Goal: Transaction & Acquisition: Purchase product/service

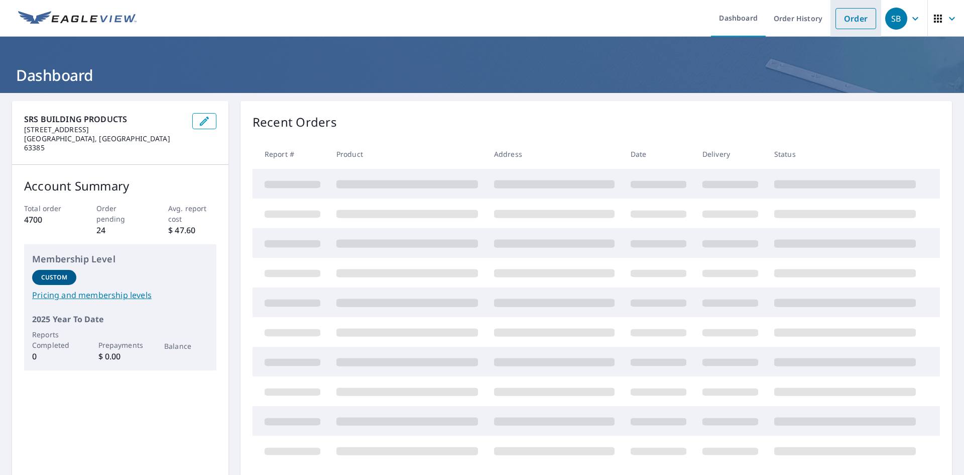
click at [853, 23] on link "Order" at bounding box center [856, 18] width 41 height 21
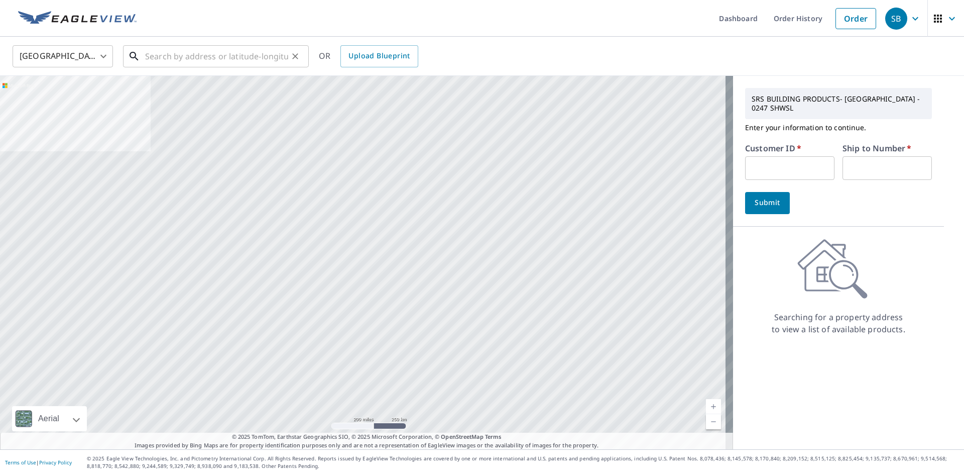
click at [260, 55] on input "text" at bounding box center [216, 56] width 143 height 28
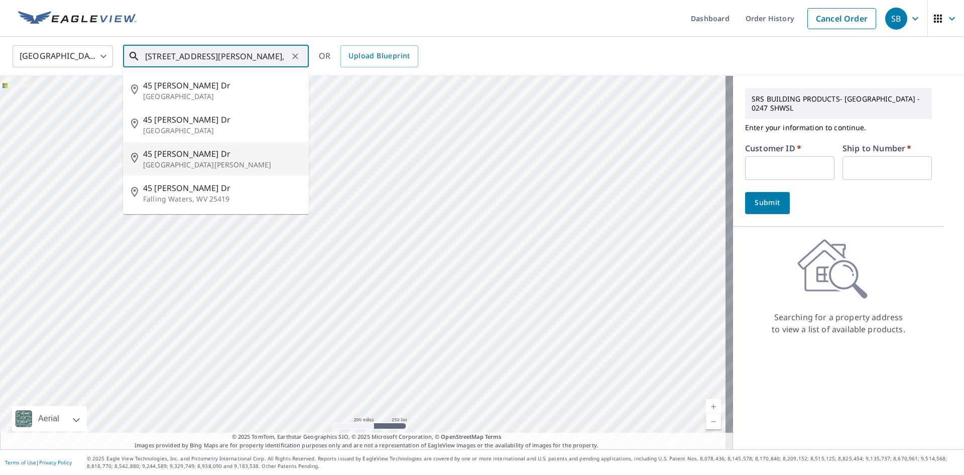
click at [203, 161] on p "[GEOGRAPHIC_DATA][PERSON_NAME]" at bounding box center [222, 165] width 158 height 10
type input "[STREET_ADDRESS][PERSON_NAME][PERSON_NAME]"
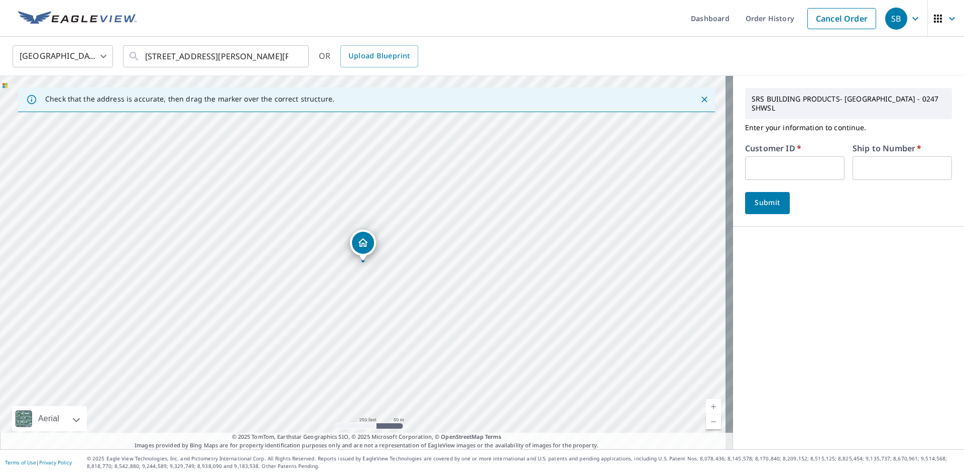
click at [755, 156] on input "text" at bounding box center [794, 168] width 99 height 24
type input "hai246"
click at [866, 162] on input "text" at bounding box center [902, 168] width 99 height 24
type input "1"
click at [768, 196] on span "Submit" at bounding box center [767, 202] width 29 height 13
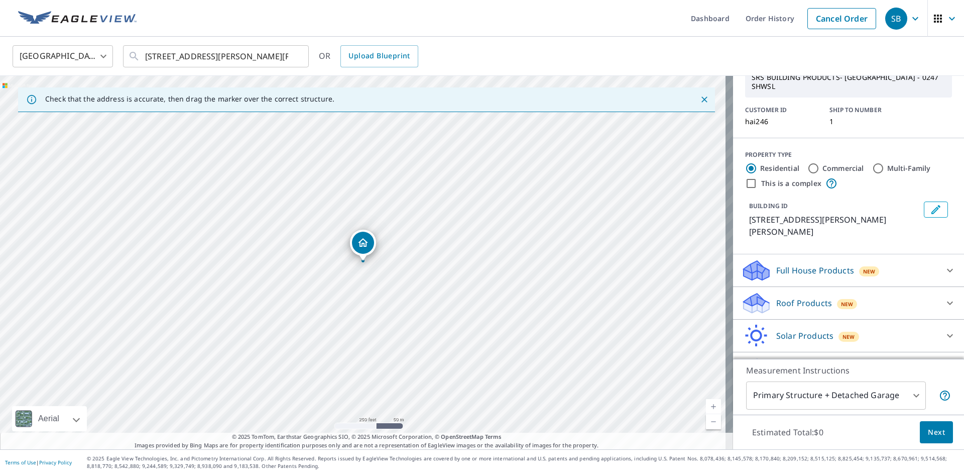
scroll to position [64, 0]
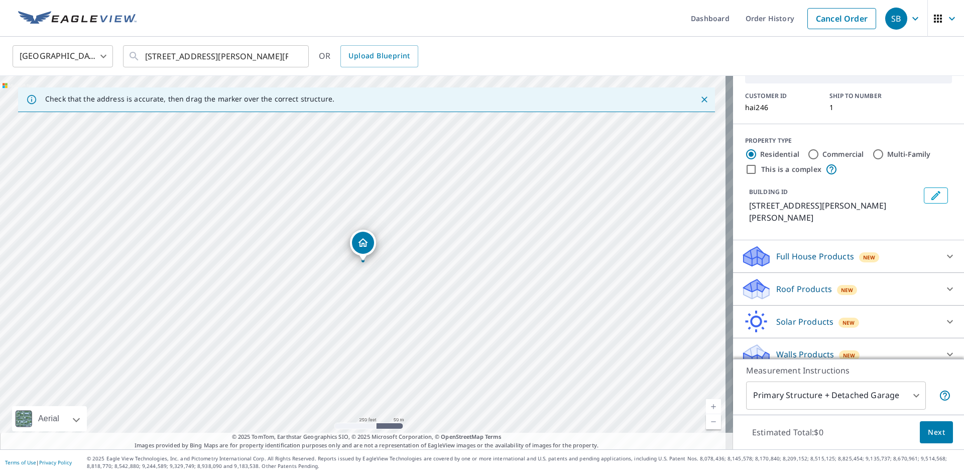
click at [944, 283] on icon at bounding box center [950, 289] width 12 height 12
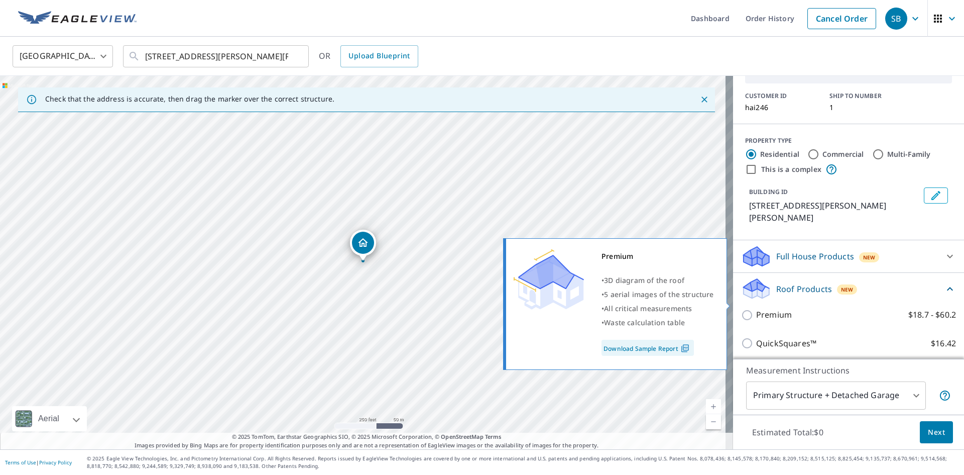
click at [743, 309] on input "Premium $18.7 - $60.2" at bounding box center [748, 315] width 15 height 12
checkbox input "true"
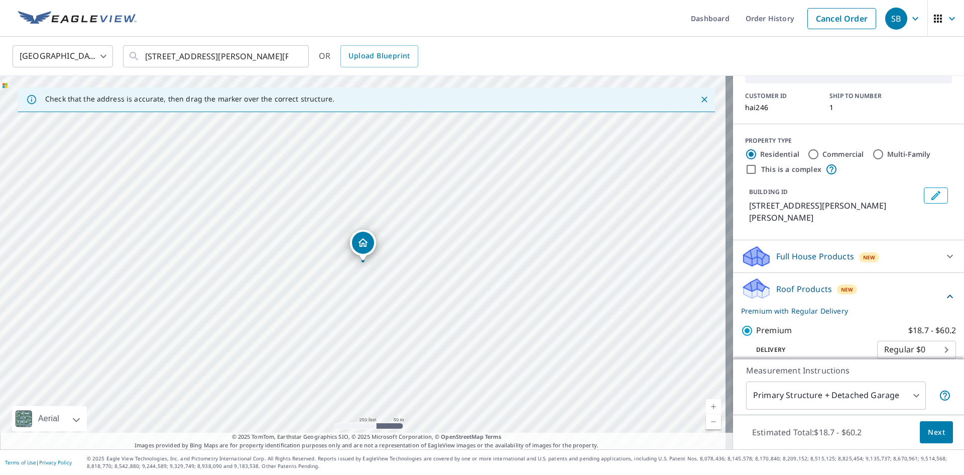
click at [928, 430] on span "Next" at bounding box center [936, 432] width 17 height 13
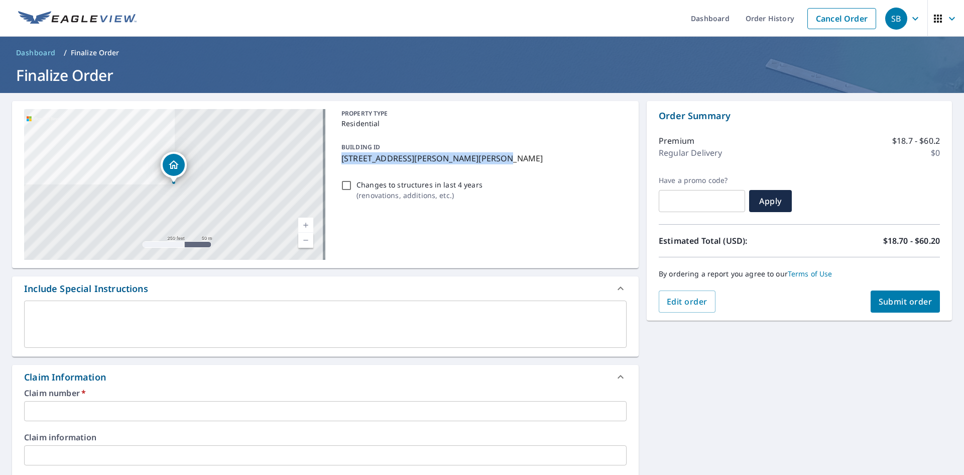
drag, startPoint x: 339, startPoint y: 157, endPoint x: 476, endPoint y: 158, distance: 136.6
click at [476, 158] on p "[STREET_ADDRESS][PERSON_NAME][PERSON_NAME]" at bounding box center [481, 158] width 281 height 12
checkbox input "true"
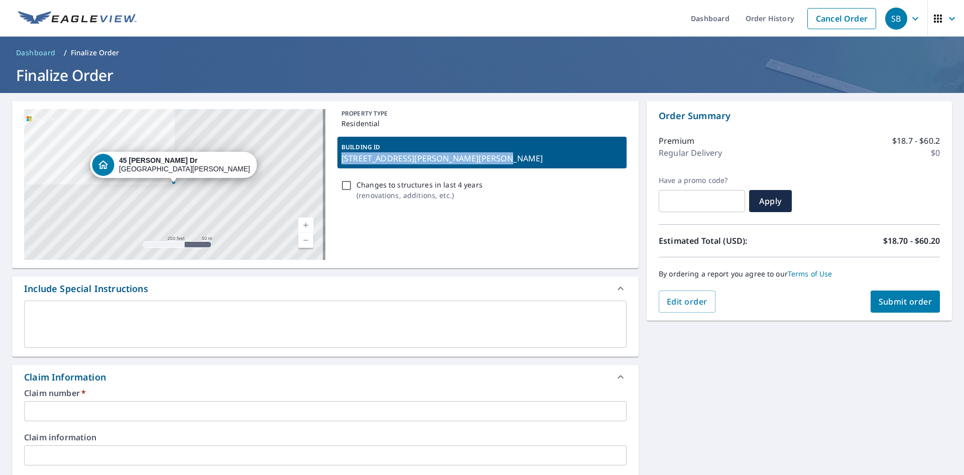
copy p "[STREET_ADDRESS][PERSON_NAME][PERSON_NAME]"
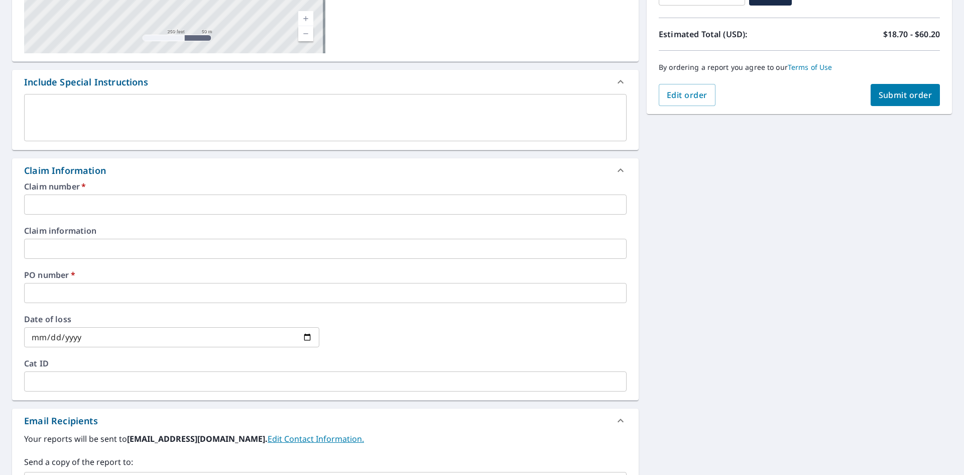
scroll to position [251, 0]
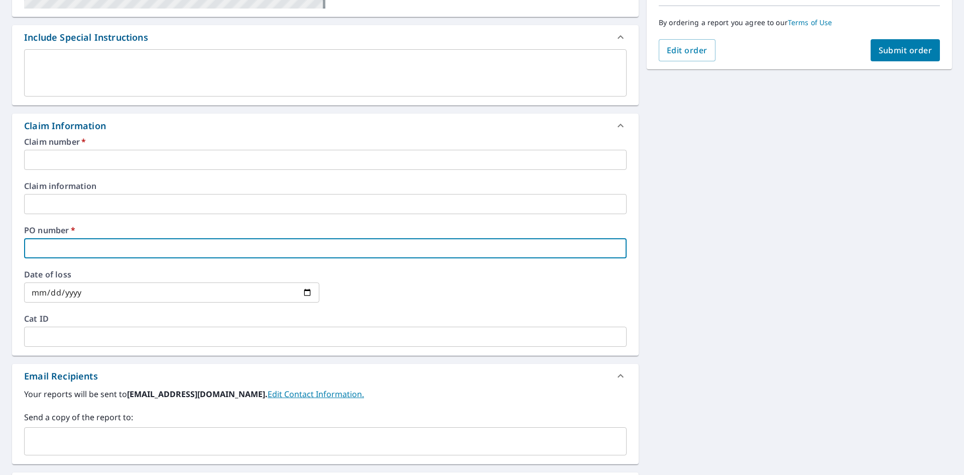
click at [64, 246] on input "text" at bounding box center [325, 248] width 603 height 20
paste input "[STREET_ADDRESS][PERSON_NAME][PERSON_NAME]"
type input "[STREET_ADDRESS][PERSON_NAME][PERSON_NAME]"
checkbox input "true"
type input "[STREET_ADDRESS][PERSON_NAME][PERSON_NAME]"
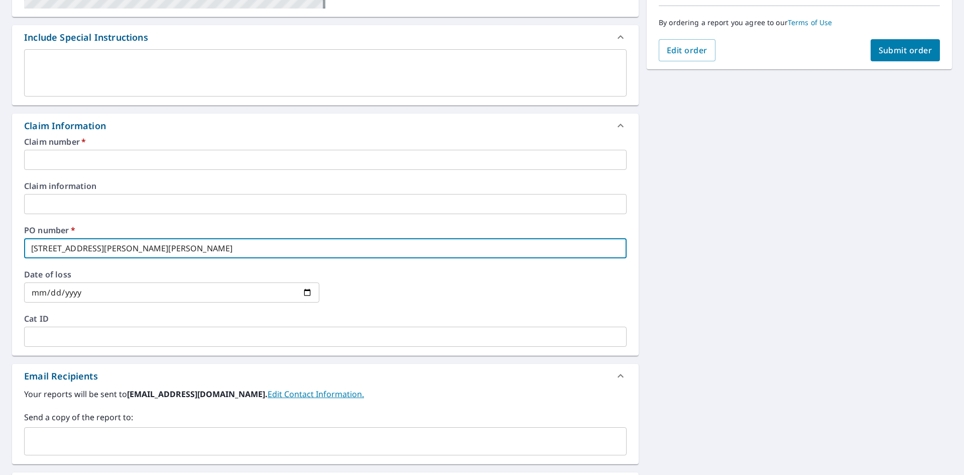
click at [94, 157] on input "text" at bounding box center [325, 160] width 603 height 20
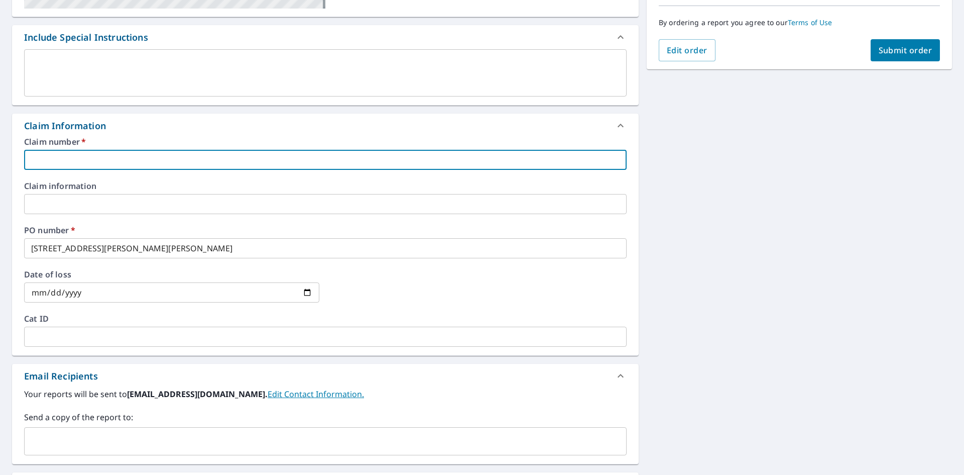
type input "[PERSON_NAME]"
checkbox input "true"
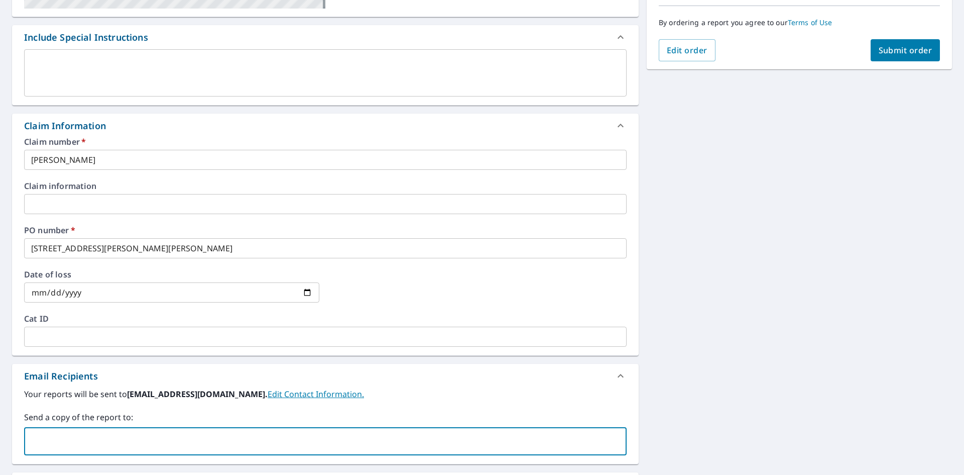
click at [54, 435] on input "text" at bounding box center [318, 440] width 579 height 19
paste input "[PERSON_NAME] <[EMAIL_ADDRESS][DOMAIN_NAME]>"
type input "[EMAIL_ADDRESS][DOMAIN_NAME]"
click at [907, 45] on span "Submit order" at bounding box center [906, 50] width 54 height 11
checkbox input "true"
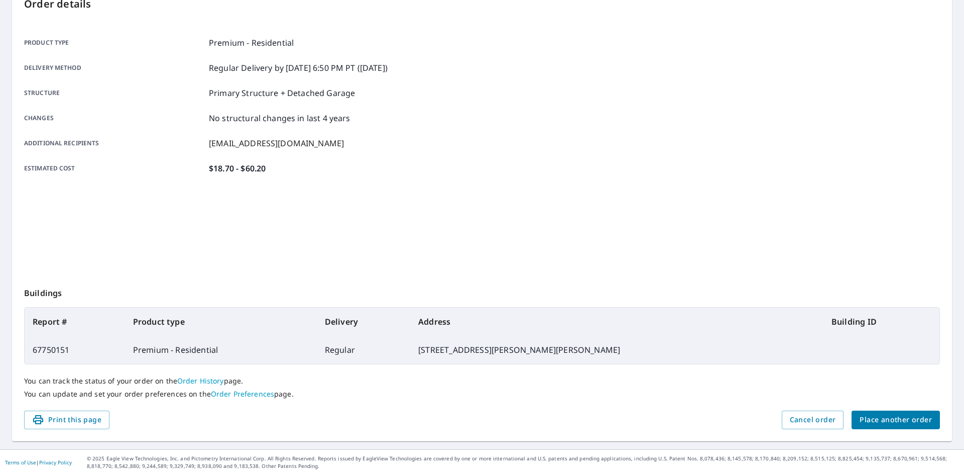
scroll to position [117, 0]
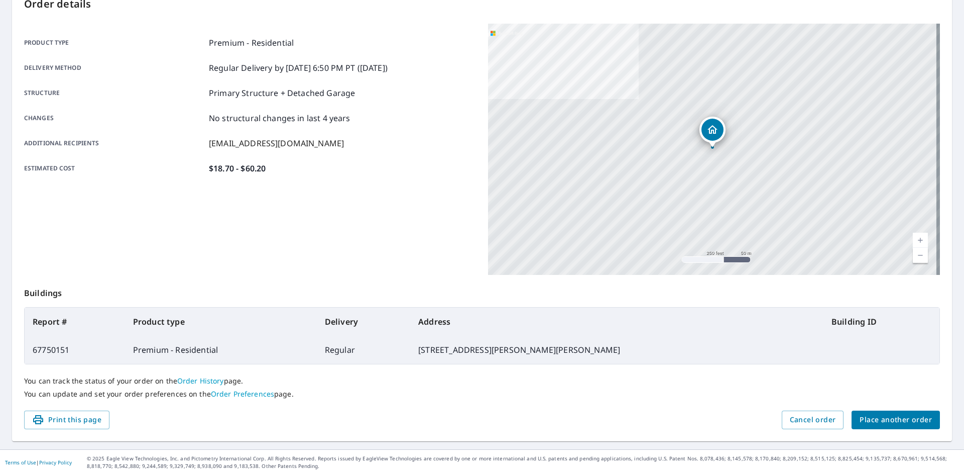
click at [887, 420] on span "Place another order" at bounding box center [896, 419] width 72 height 13
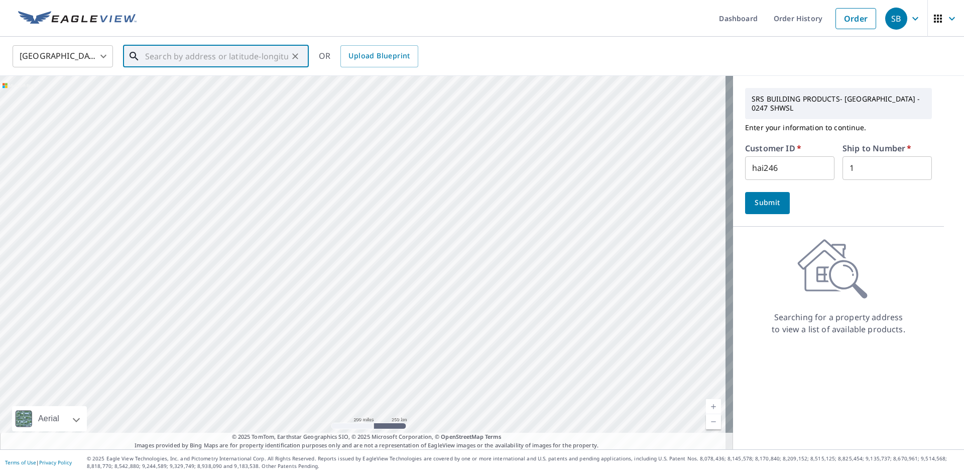
paste input "[STREET_ADDRESS][PERSON_NAME]"
click at [193, 86] on span "[STREET_ADDRESS]" at bounding box center [222, 85] width 158 height 12
type input "[STREET_ADDRESS][PERSON_NAME]"
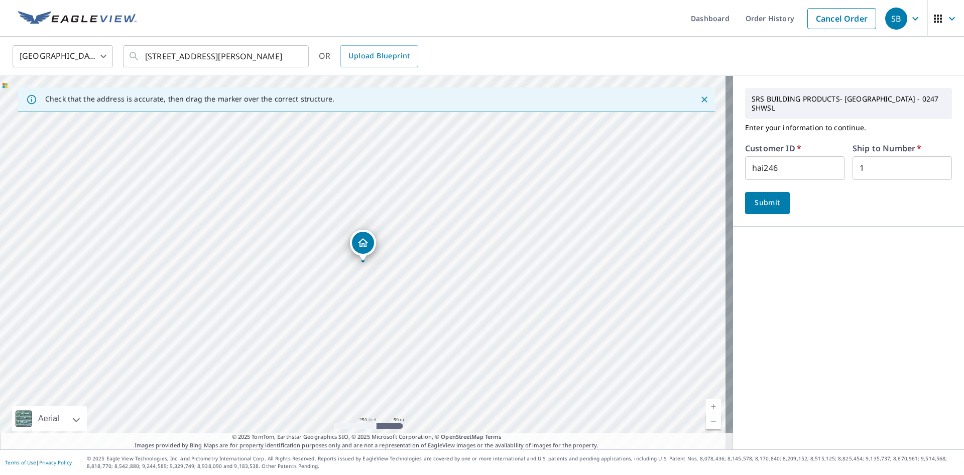
click at [765, 196] on span "Submit" at bounding box center [767, 202] width 29 height 13
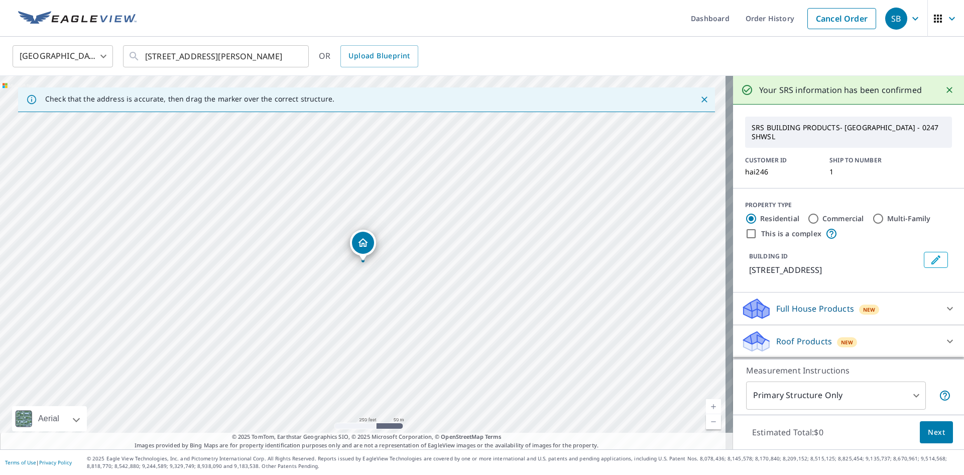
click at [947, 340] on icon at bounding box center [950, 341] width 6 height 4
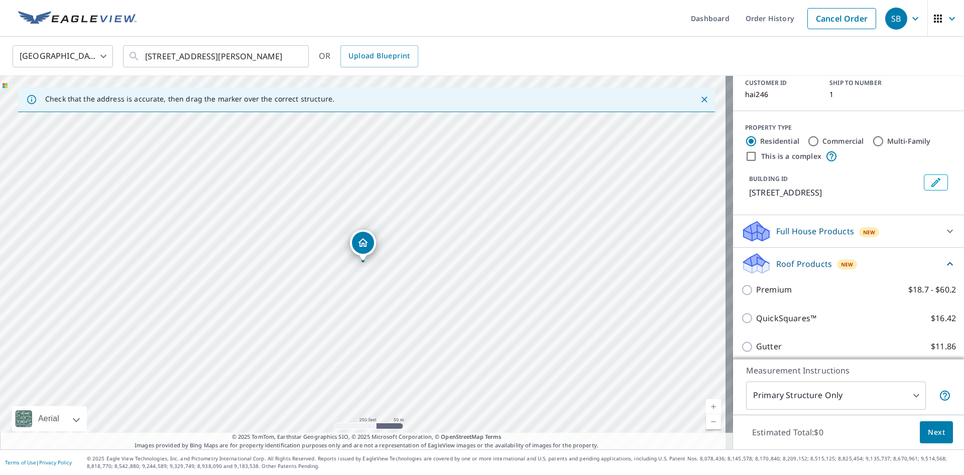
scroll to position [100, 0]
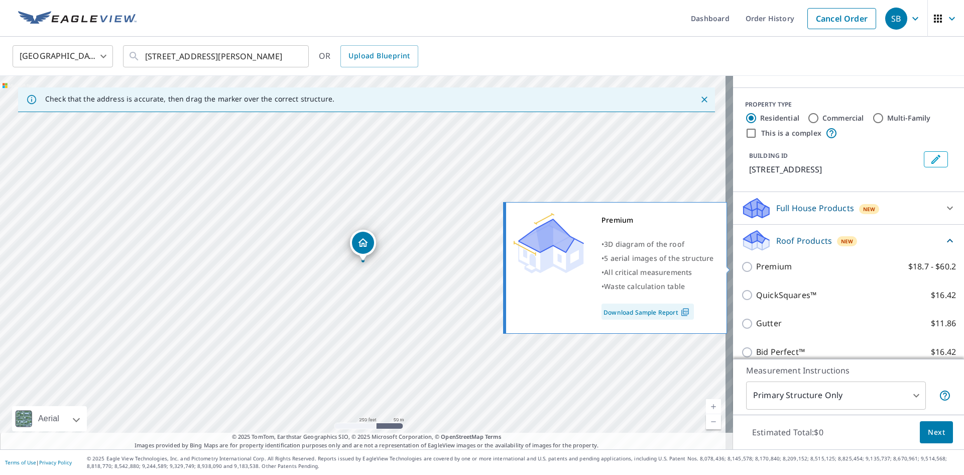
click at [741, 268] on input "Premium $18.7 - $60.2" at bounding box center [748, 267] width 15 height 12
checkbox input "true"
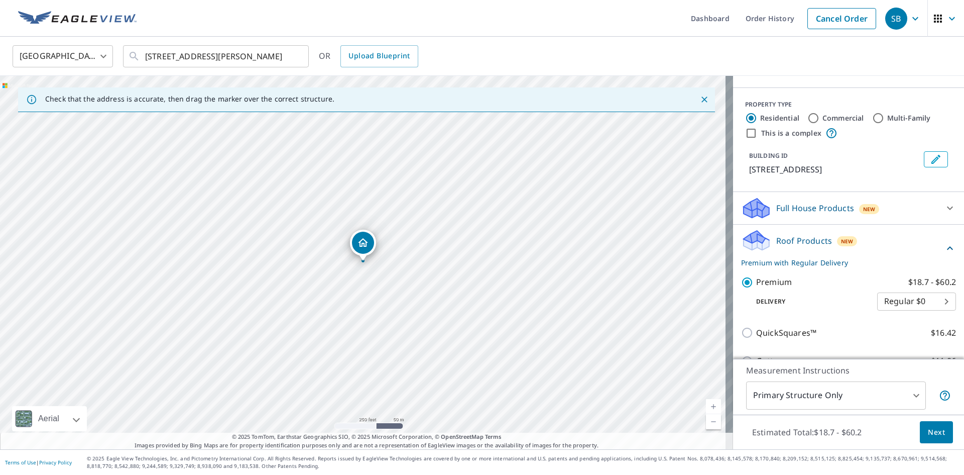
click at [928, 429] on span "Next" at bounding box center [936, 432] width 17 height 13
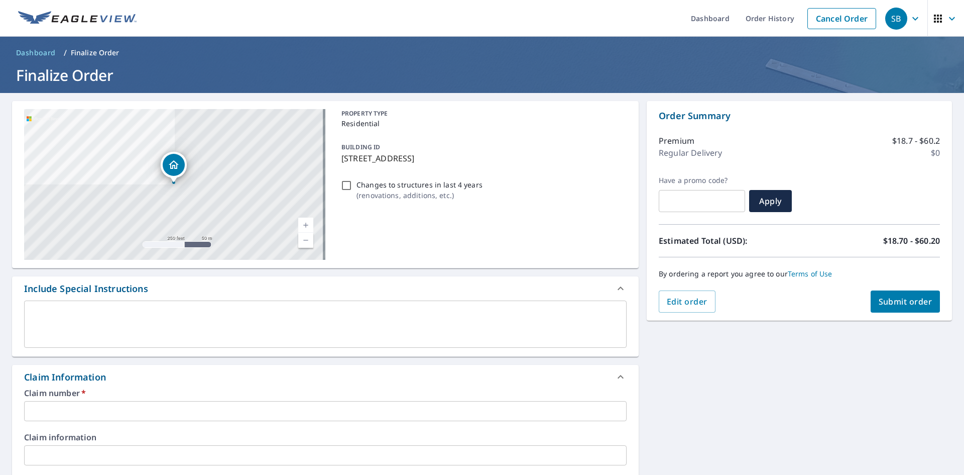
drag, startPoint x: 340, startPoint y: 158, endPoint x: 487, endPoint y: 159, distance: 146.6
click at [487, 159] on p "[STREET_ADDRESS]" at bounding box center [481, 158] width 281 height 12
checkbox input "true"
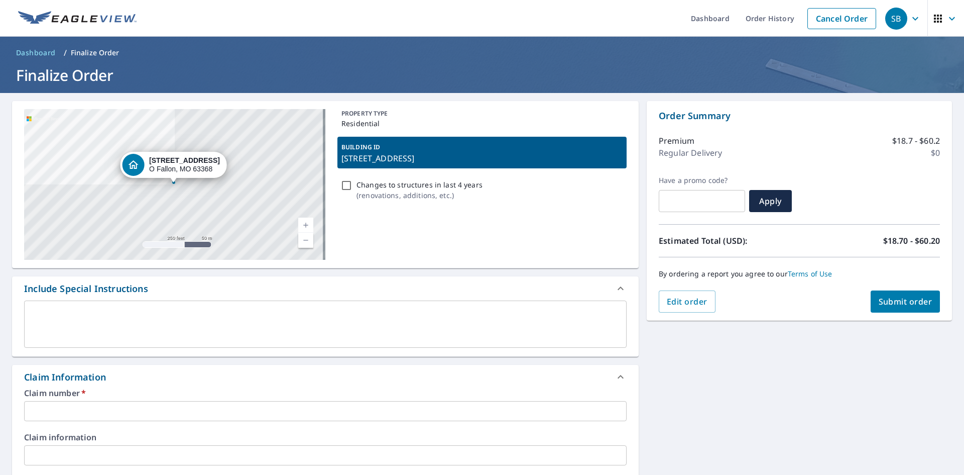
copy p "[STREET_ADDRESS]"
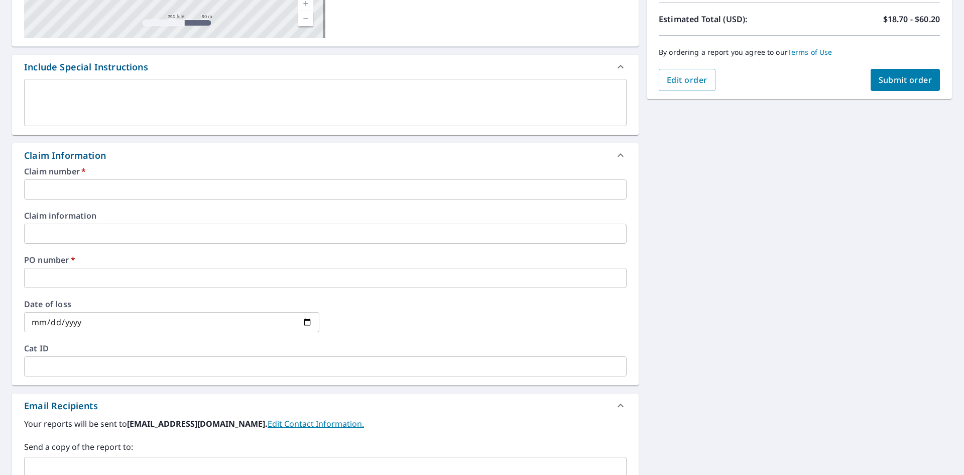
scroll to position [251, 0]
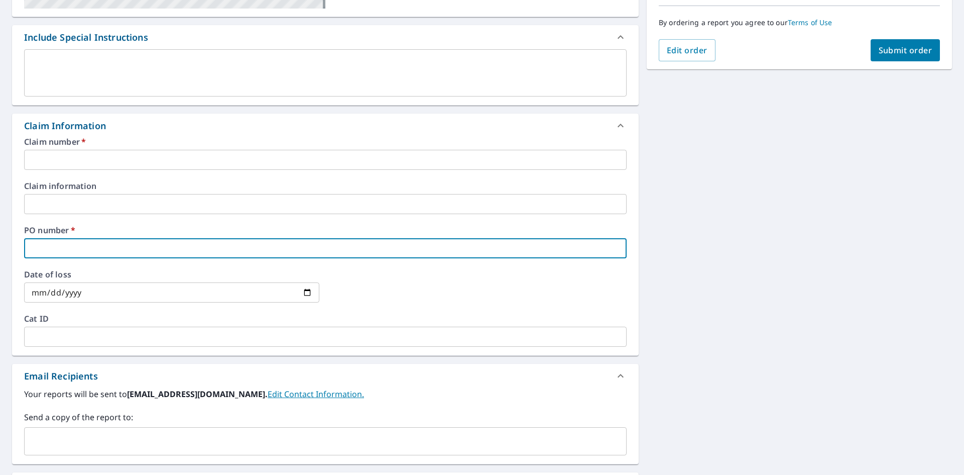
click at [72, 249] on input "text" at bounding box center [325, 248] width 603 height 20
paste input "[STREET_ADDRESS]"
type input "[STREET_ADDRESS]"
checkbox input "true"
type input "[STREET_ADDRESS]"
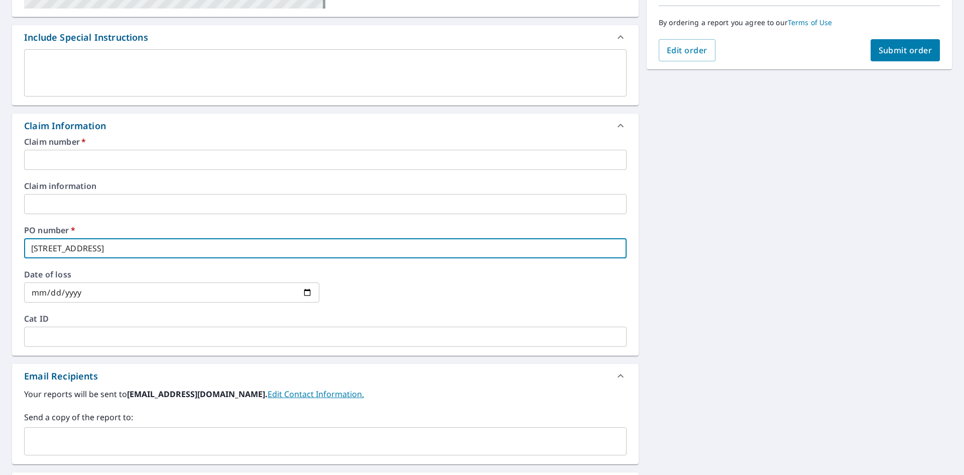
click at [105, 159] on input "text" at bounding box center [325, 160] width 603 height 20
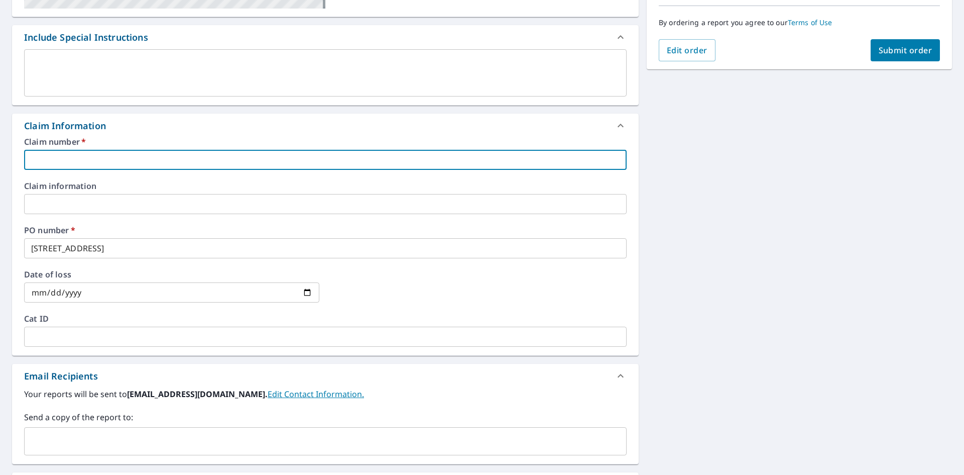
type input "[PERSON_NAME]"
checkbox input "true"
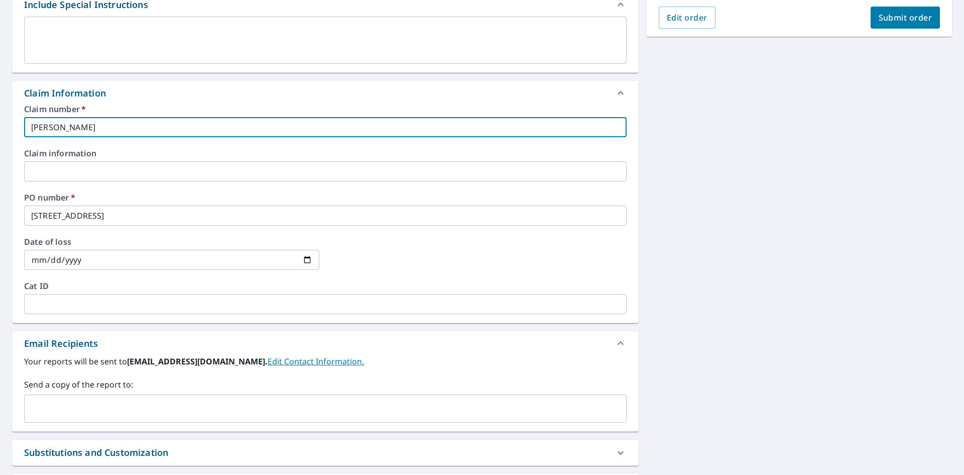
scroll to position [301, 0]
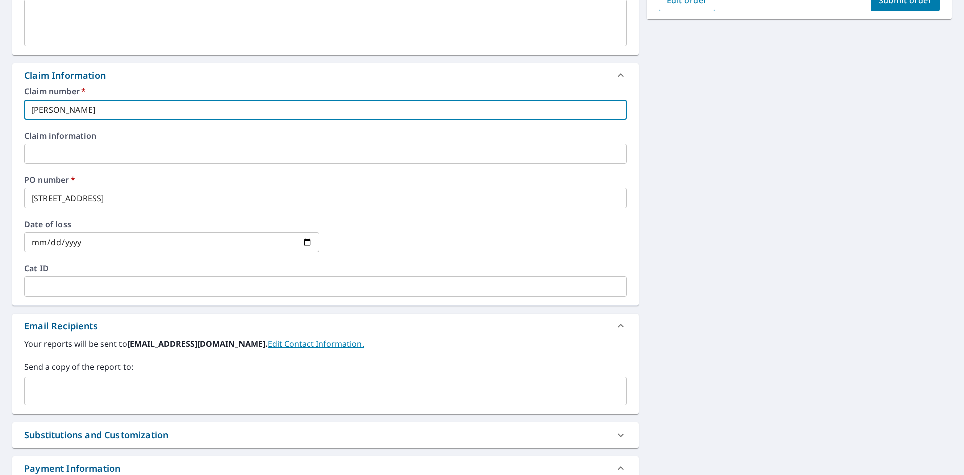
click at [122, 390] on input "text" at bounding box center [318, 390] width 579 height 19
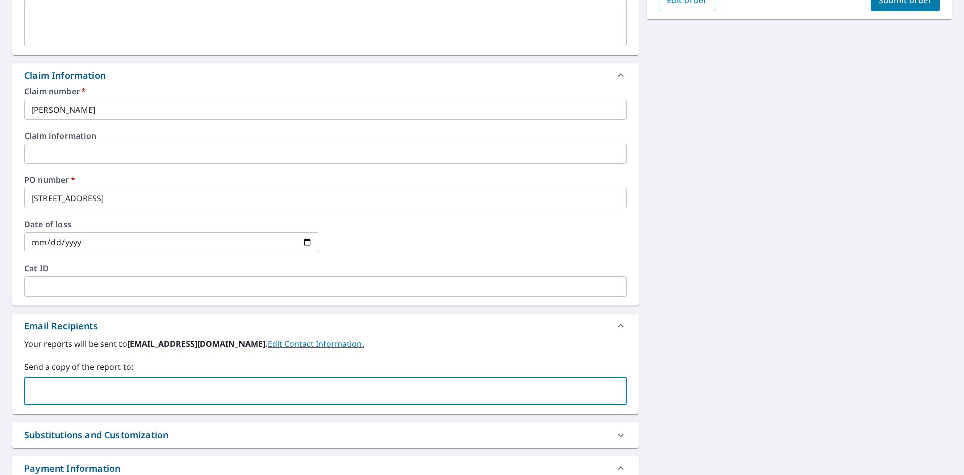
paste input "[PERSON_NAME] <[EMAIL_ADDRESS][DOMAIN_NAME]>"
type input "[EMAIL_ADDRESS][DOMAIN_NAME]"
click at [900, 7] on button "Submit order" at bounding box center [906, 0] width 70 height 22
checkbox input "true"
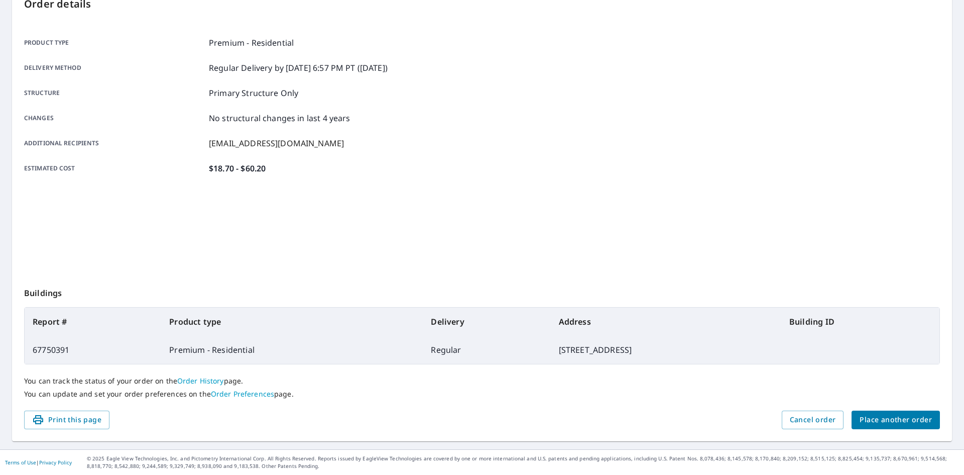
scroll to position [117, 0]
